Goal: Information Seeking & Learning: Understand process/instructions

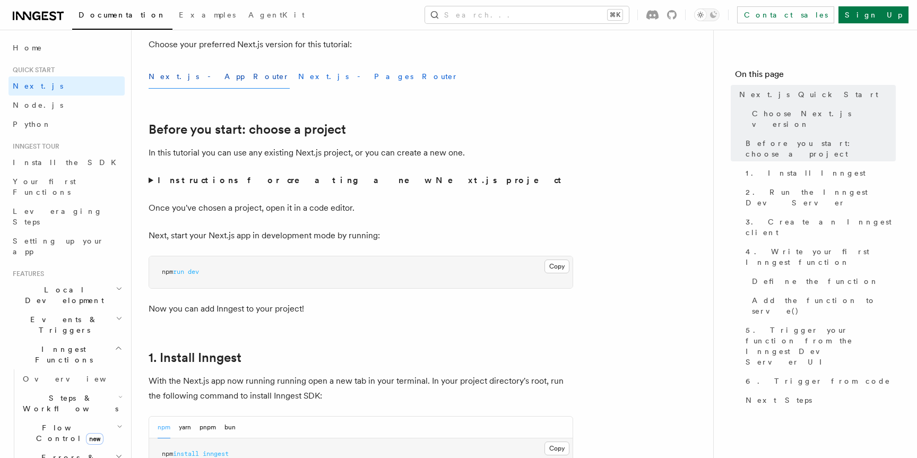
scroll to position [327, 0]
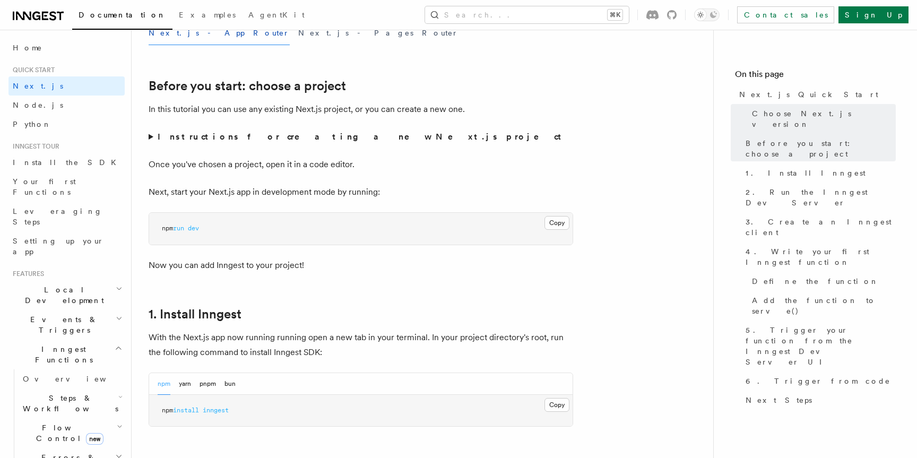
click at [238, 137] on strong "Instructions for creating a new Next.js project" at bounding box center [362, 137] width 408 height 10
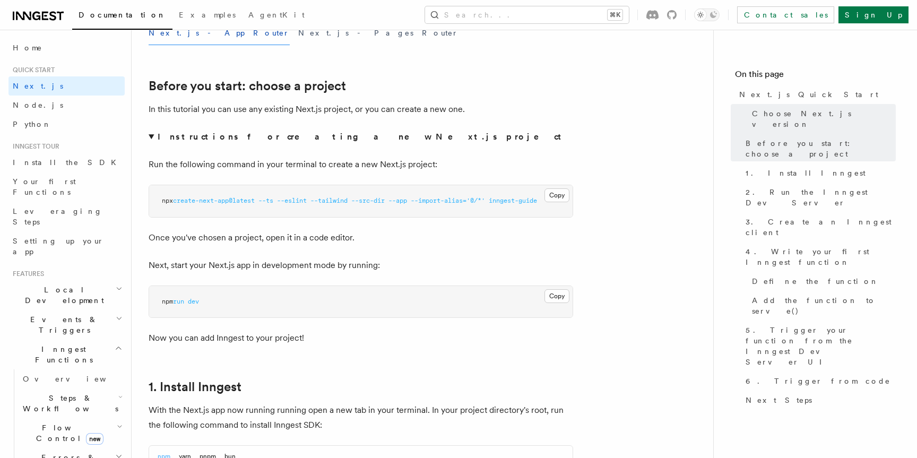
click at [238, 137] on strong "Instructions for creating a new Next.js project" at bounding box center [362, 137] width 408 height 10
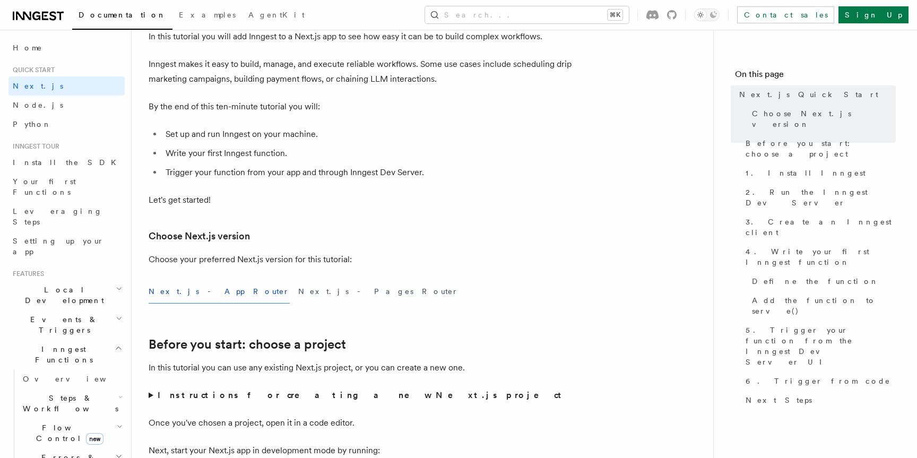
scroll to position [61, 0]
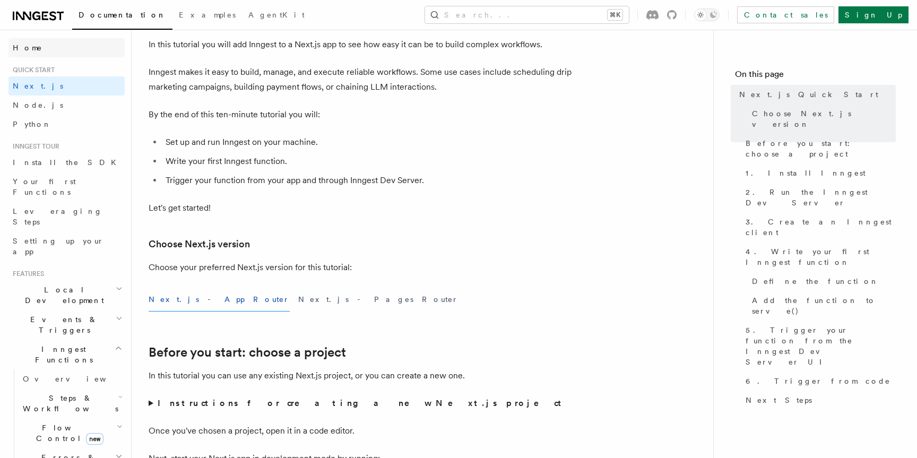
click at [59, 46] on link "Home" at bounding box center [66, 47] width 116 height 19
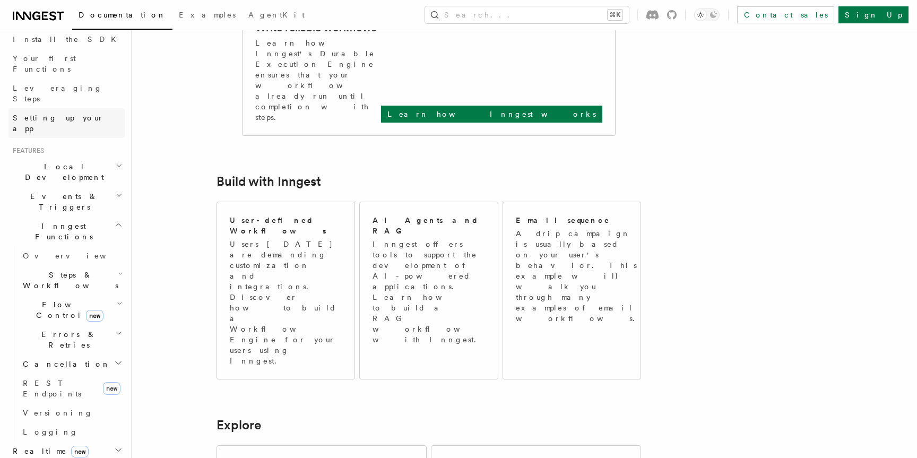
scroll to position [157, 0]
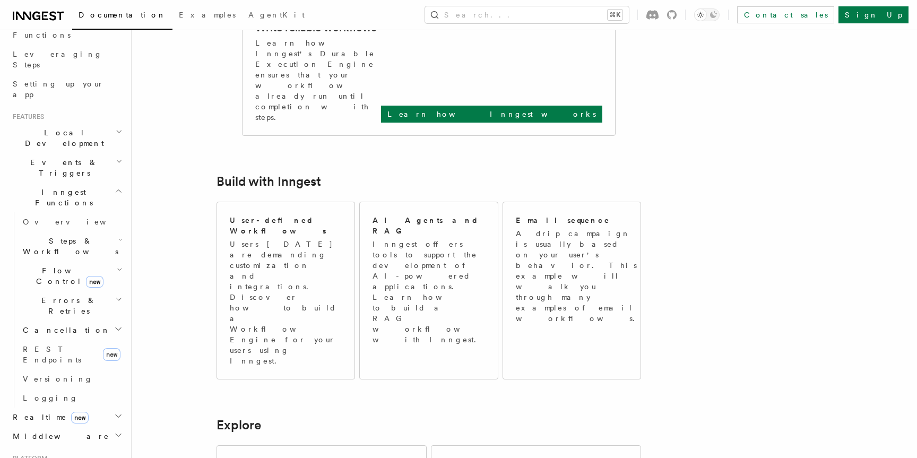
click at [102, 183] on h2 "Inngest Functions" at bounding box center [66, 198] width 116 height 30
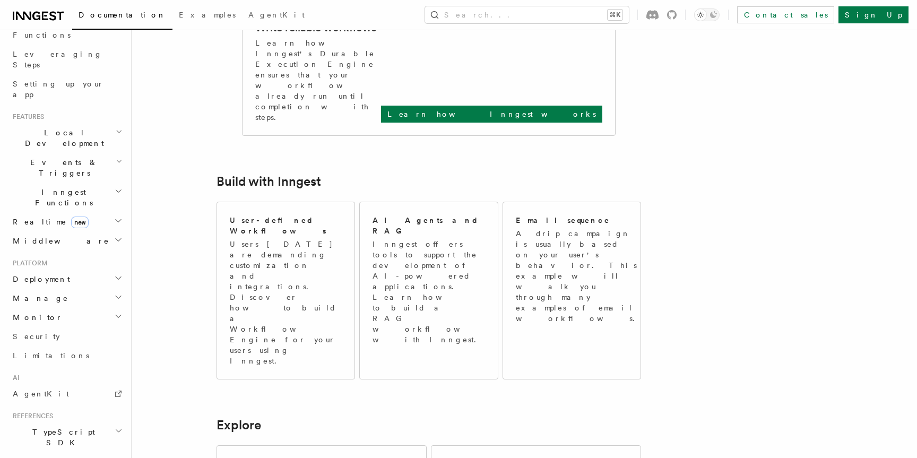
click at [103, 123] on h2 "Local Development" at bounding box center [66, 138] width 116 height 30
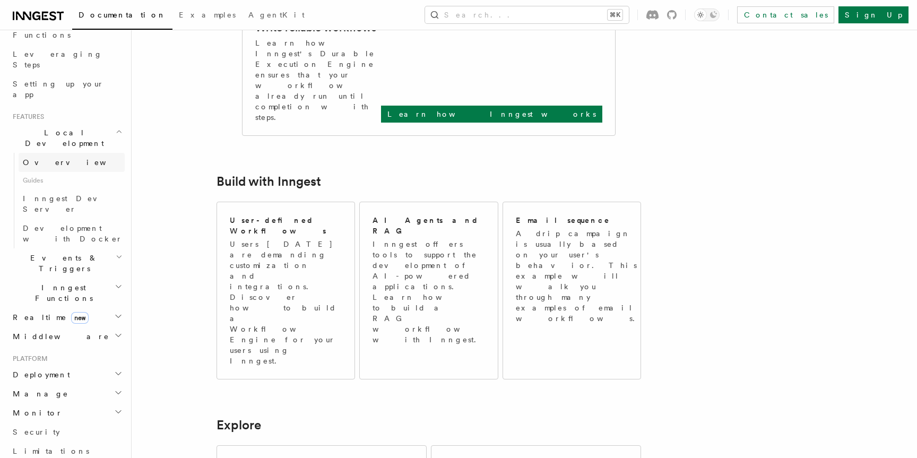
click at [43, 158] on span "Overview" at bounding box center [77, 162] width 109 height 8
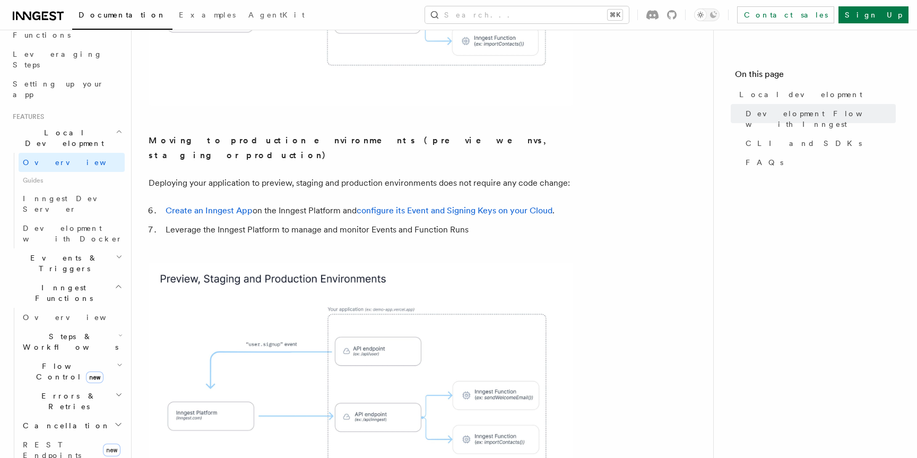
scroll to position [973, 0]
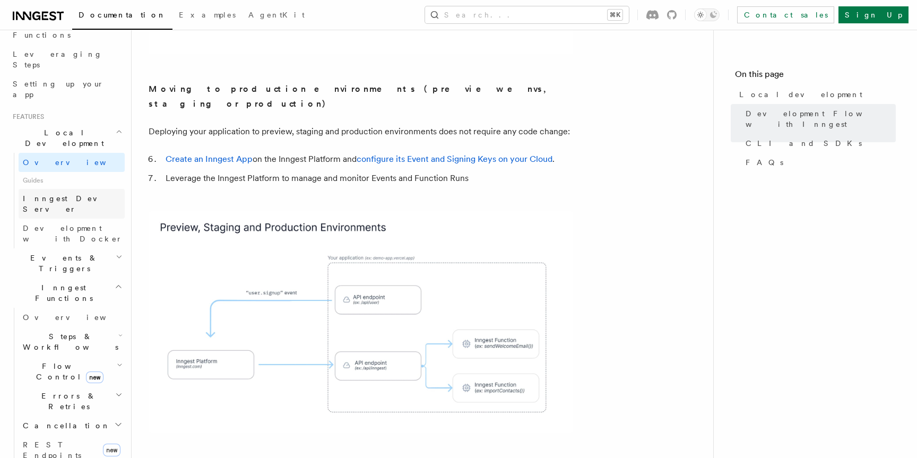
click at [80, 194] on span "Inngest Dev Server" at bounding box center [68, 203] width 91 height 19
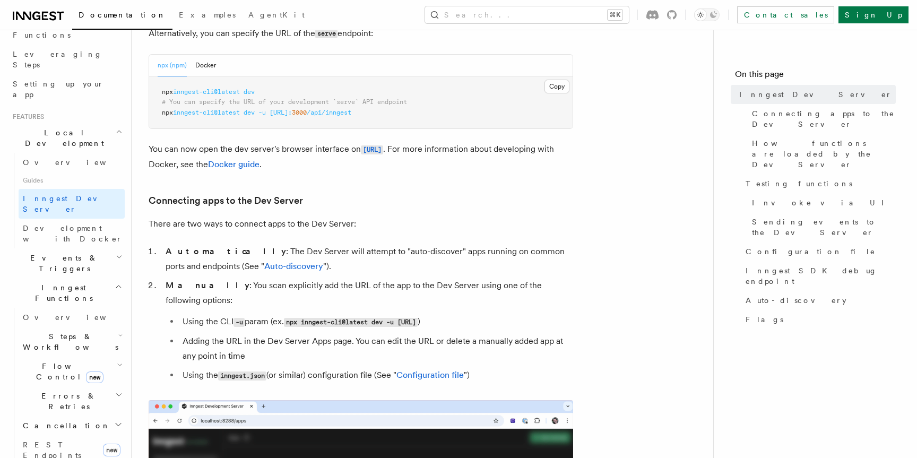
scroll to position [303, 0]
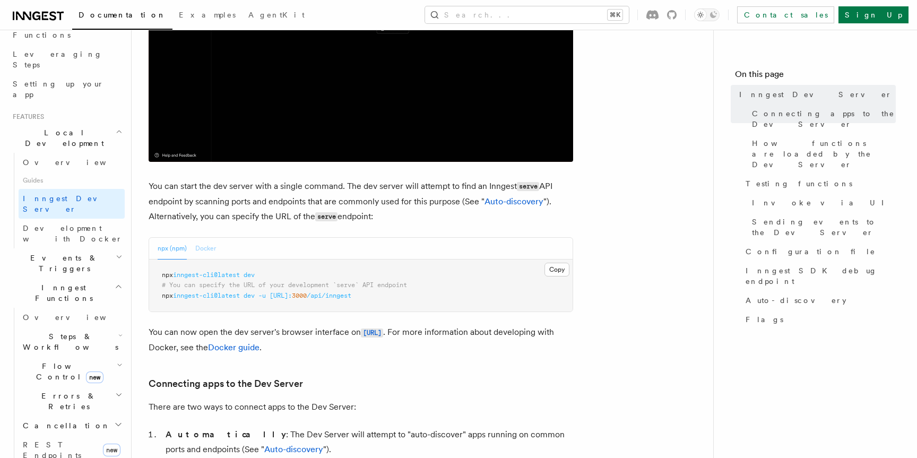
click at [209, 248] on button "Docker" at bounding box center [205, 249] width 21 height 22
